Goal: Check status

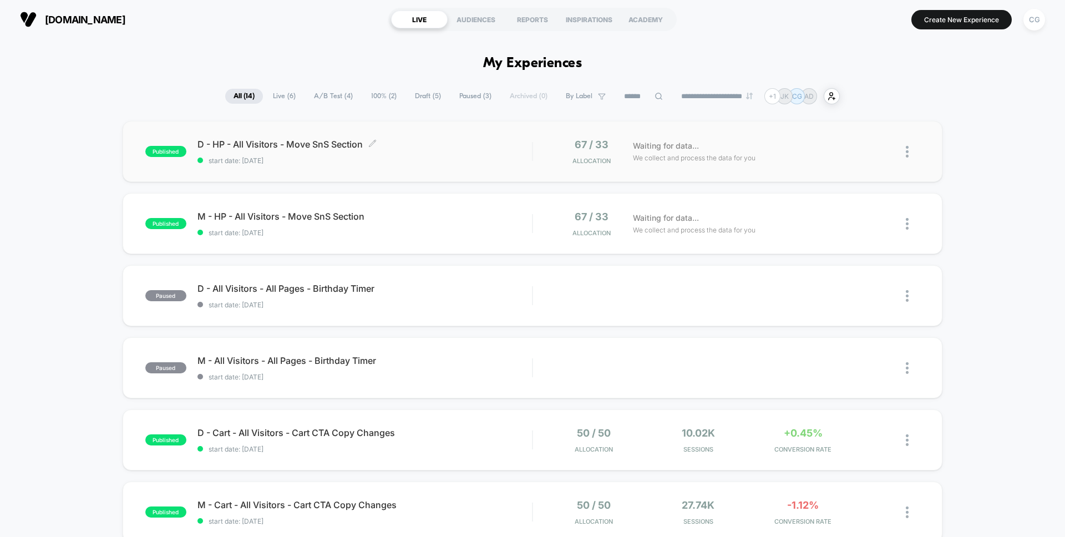
click at [312, 164] on span "start date: [DATE]" at bounding box center [364, 160] width 335 height 8
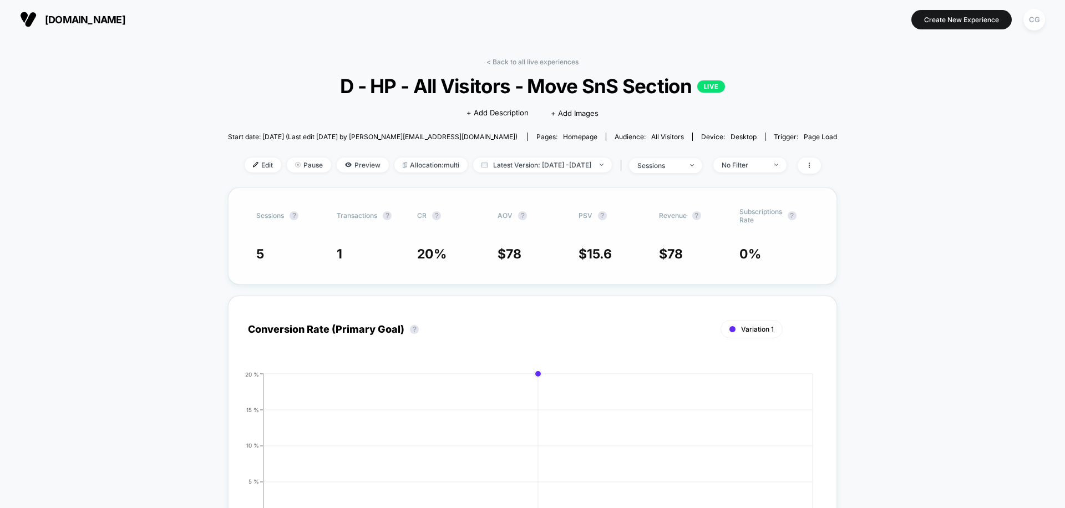
drag, startPoint x: 577, startPoint y: 215, endPoint x: 590, endPoint y: 224, distance: 16.3
click at [590, 224] on div "Sessions ? Transactions ? CR ? AOV ? PSV ? Revenue ? Subscriptions Rate ? 5 1 2…" at bounding box center [532, 235] width 609 height 97
click at [591, 215] on span "PSV ?" at bounding box center [609, 215] width 61 height 17
drag, startPoint x: 576, startPoint y: 220, endPoint x: 586, endPoint y: 219, distance: 10.1
click at [586, 219] on div "Sessions ? Transactions ? CR ? AOV ? PSV ? Revenue ? Subscriptions Rate ?" at bounding box center [532, 215] width 553 height 17
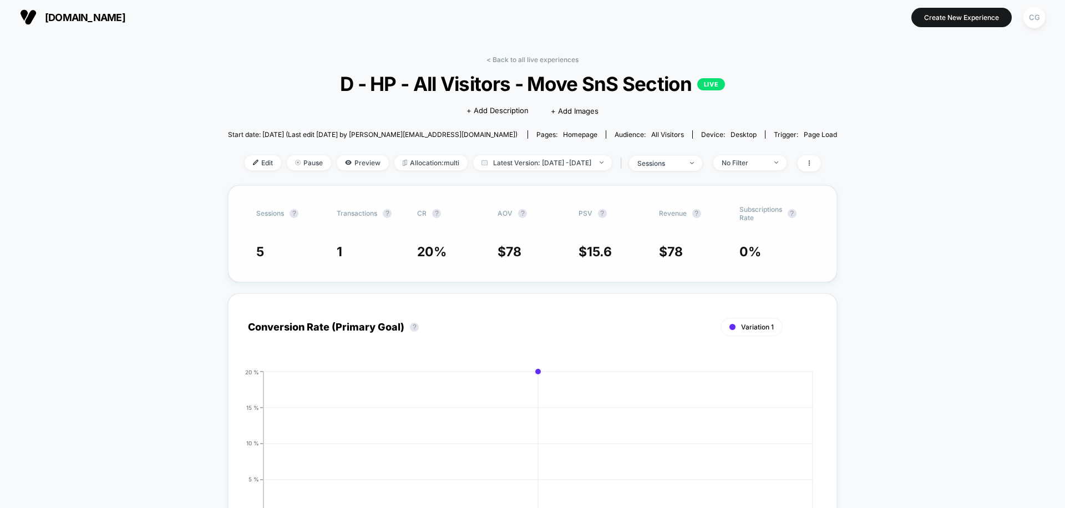
scroll to position [4, 0]
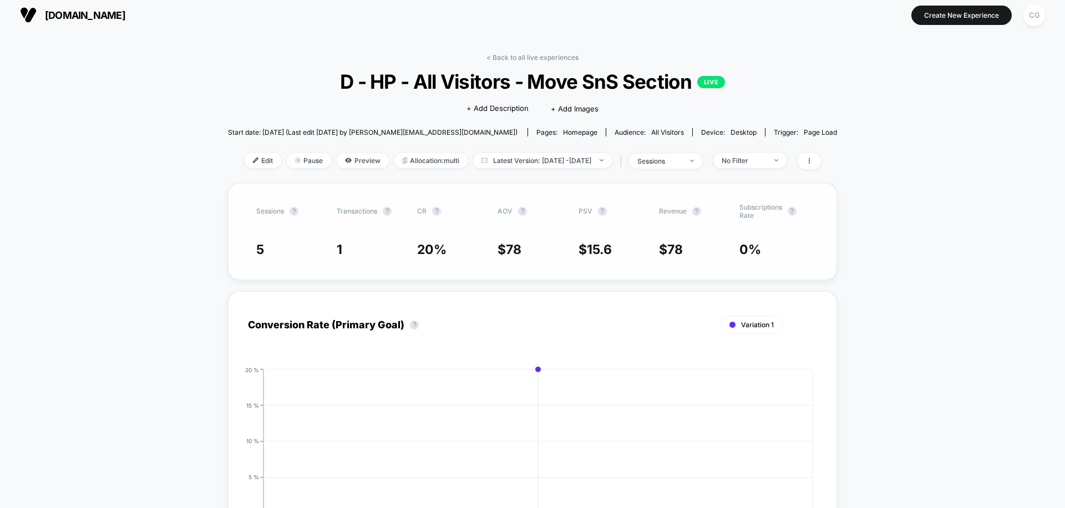
drag, startPoint x: 586, startPoint y: 262, endPoint x: 592, endPoint y: 239, distance: 24.6
click at [592, 239] on div "Sessions ? Transactions ? CR ? AOV ? PSV ? Revenue ? Subscriptions Rate ? 5 1 2…" at bounding box center [532, 231] width 609 height 97
drag, startPoint x: 729, startPoint y: 240, endPoint x: 734, endPoint y: 241, distance: 5.6
click at [733, 240] on div "Sessions ? Transactions ? CR ? AOV ? PSV ? Revenue ? Subscriptions Rate ? 5 1 2…" at bounding box center [532, 231] width 609 height 97
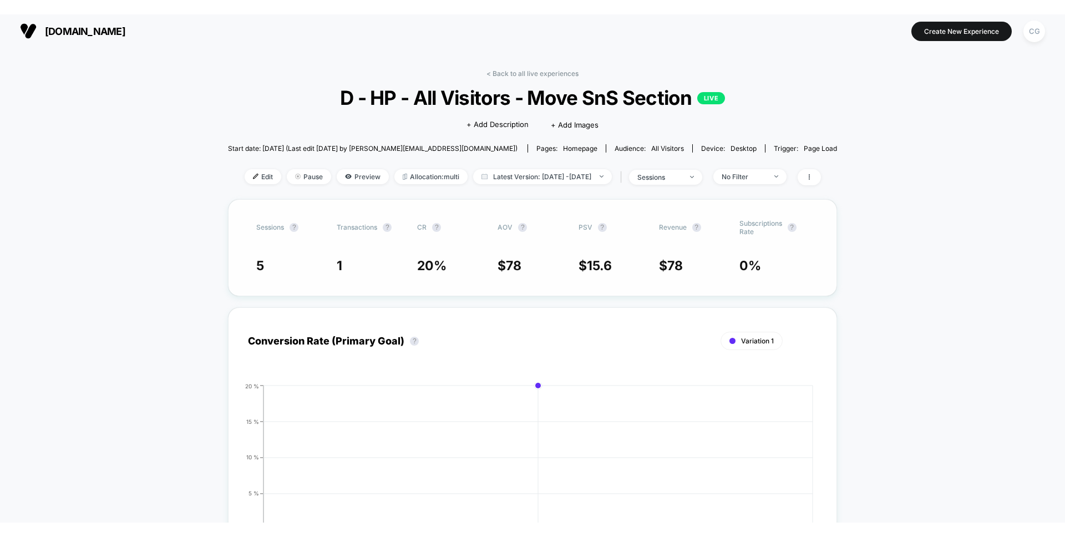
scroll to position [2, 0]
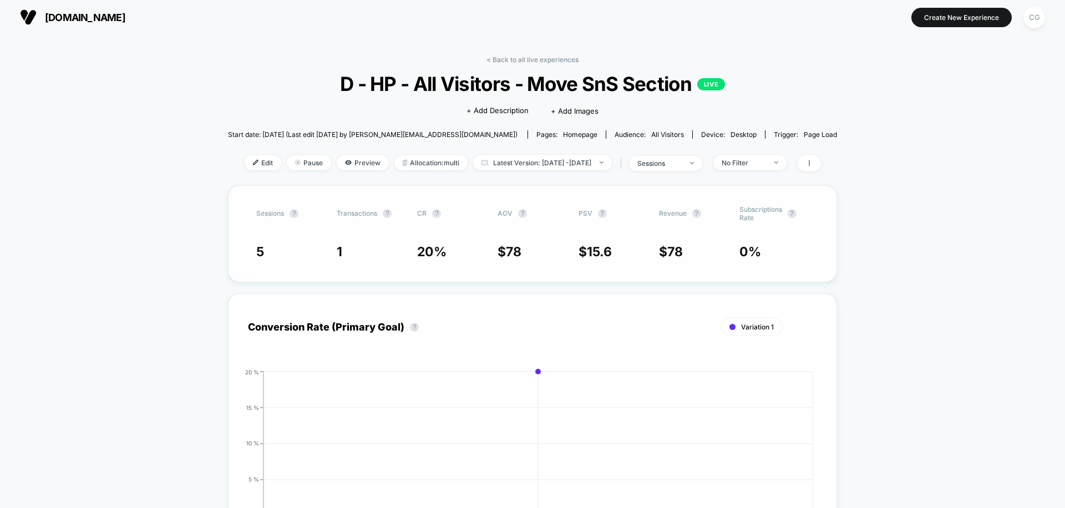
drag, startPoint x: 623, startPoint y: 204, endPoint x: 616, endPoint y: 238, distance: 35.0
click at [616, 238] on div "Sessions ? Transactions ? CR ? AOV ? PSV ? Revenue ? Subscriptions Rate ? 5 1 2…" at bounding box center [532, 233] width 609 height 97
